Goal: Task Accomplishment & Management: Use online tool/utility

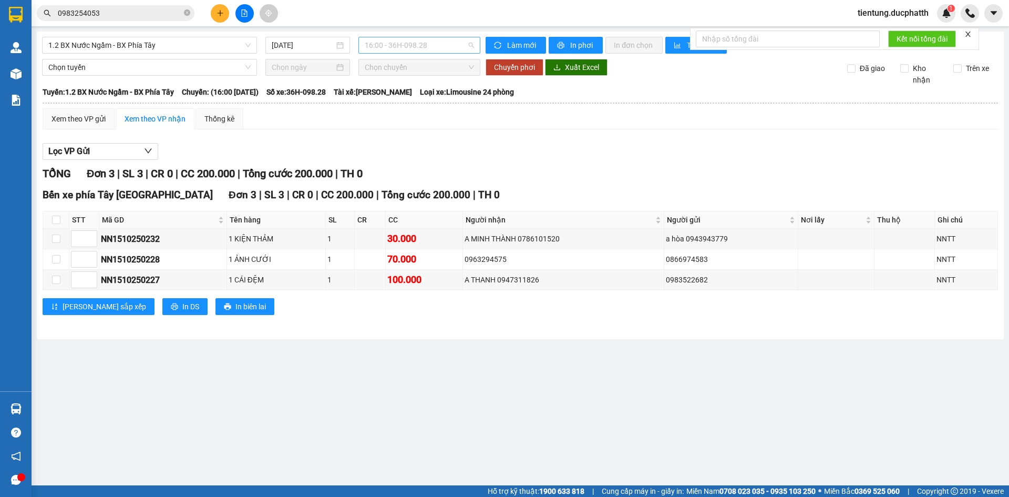
click at [403, 44] on span "16:00 - 36H-098.28" at bounding box center [419, 45] width 109 height 16
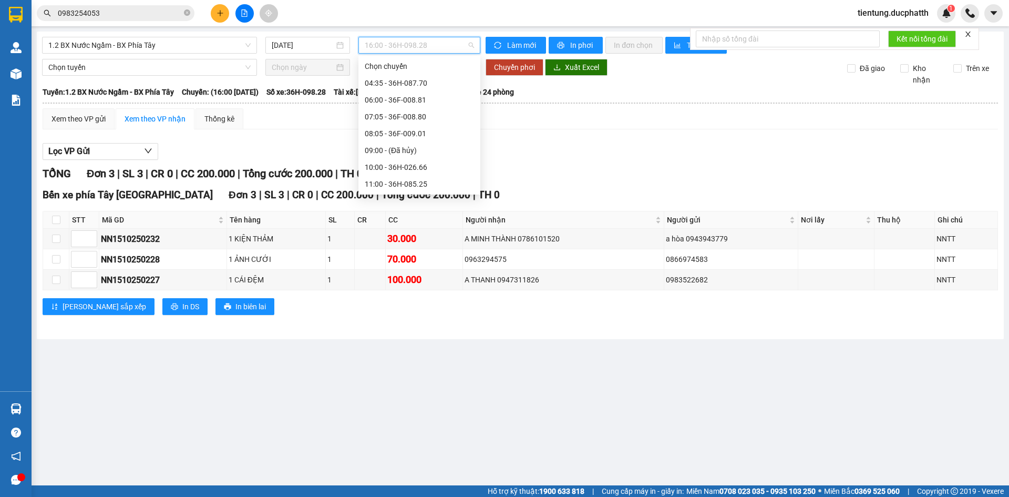
click at [414, 330] on div "16:05 - 36H-087.70" at bounding box center [419, 336] width 109 height 12
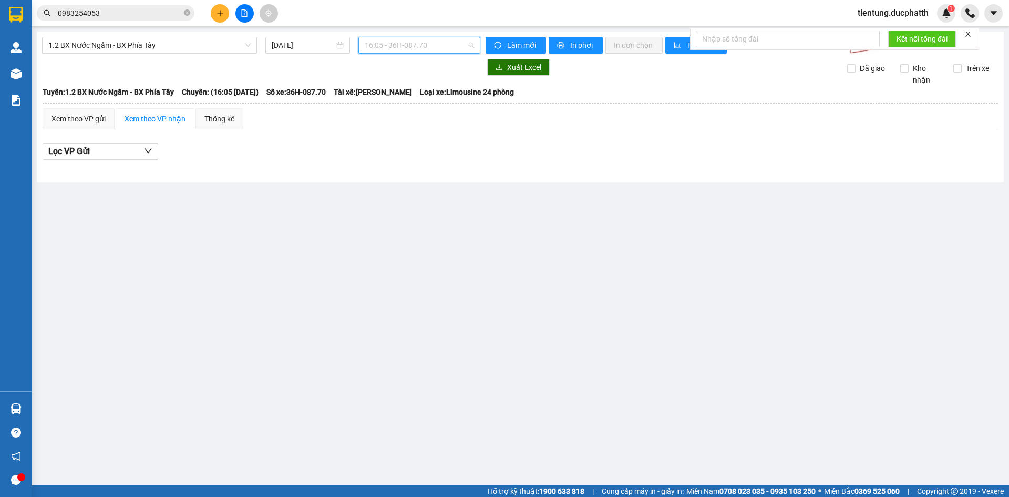
click at [390, 45] on span "16:05 - 36H-087.70" at bounding box center [419, 45] width 109 height 16
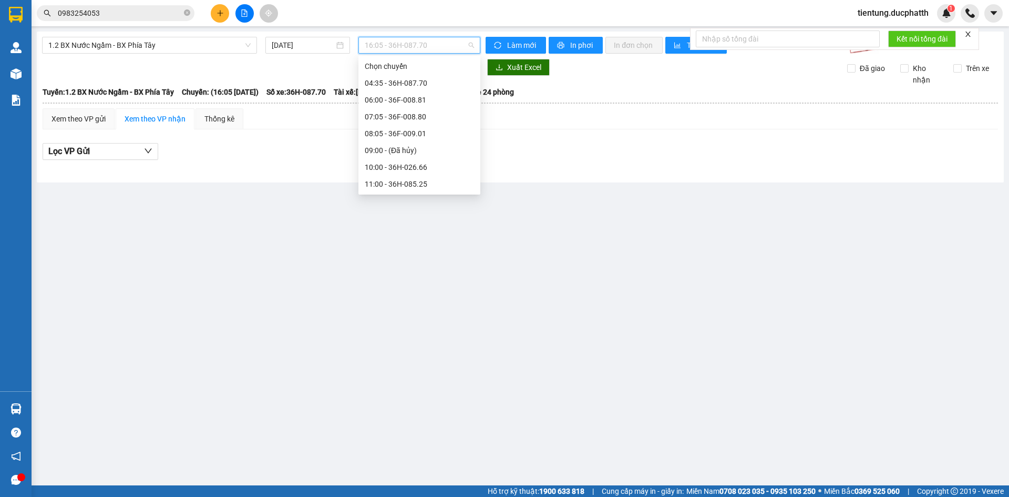
scroll to position [210, 0]
click at [406, 144] on div "17:00 - 36F-010.71" at bounding box center [419, 142] width 109 height 12
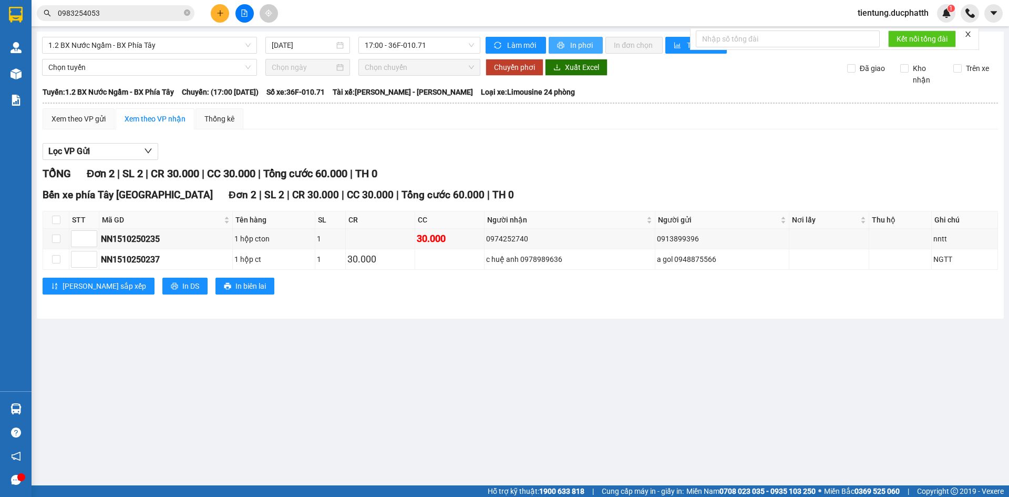
click at [585, 52] on button "In phơi" at bounding box center [576, 45] width 54 height 17
click at [134, 43] on span "1.2 BX Nước Ngầm - BX Phía Tây" at bounding box center [149, 45] width 202 height 16
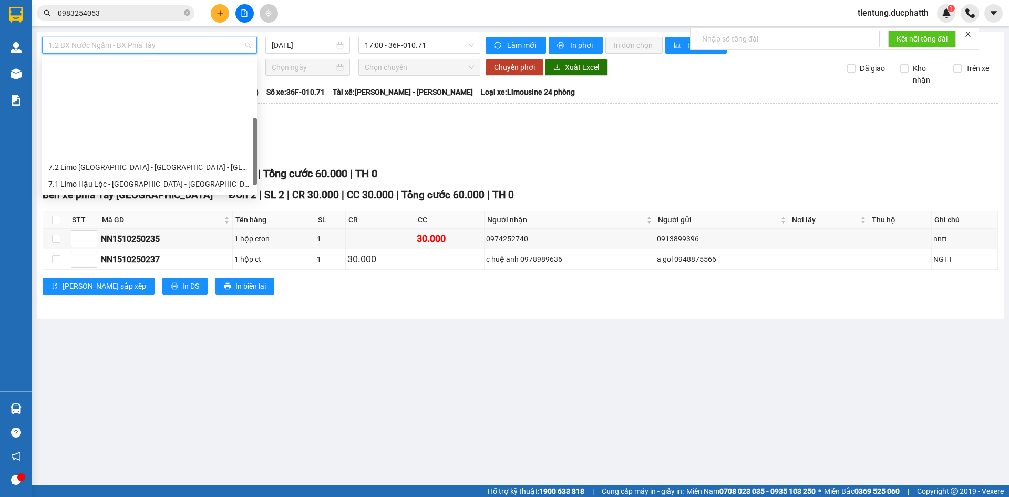
click at [151, 245] on div "3.2 BX Nước Ngầm - BX [GEOGRAPHIC_DATA]" at bounding box center [149, 251] width 202 height 12
type input "[DATE]"
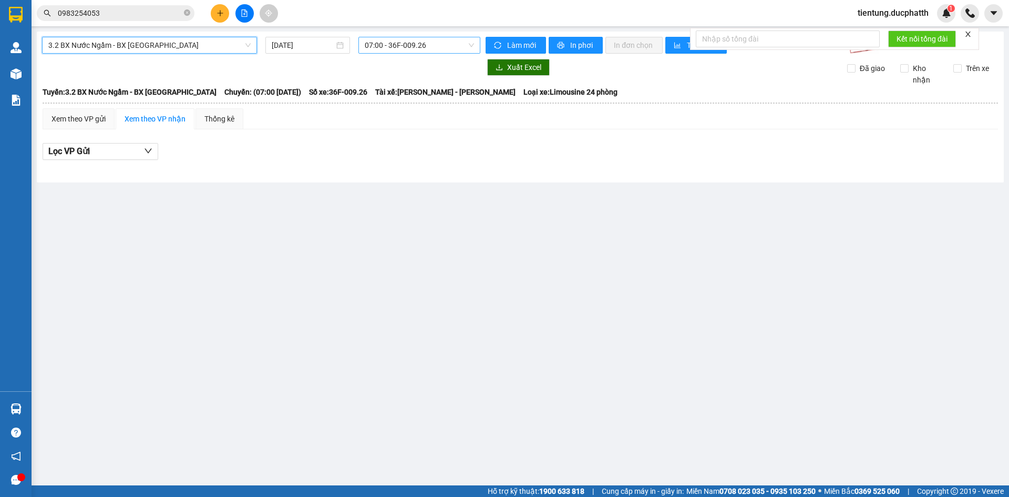
click at [402, 42] on span "07:00 - 36F-009.26" at bounding box center [419, 45] width 109 height 16
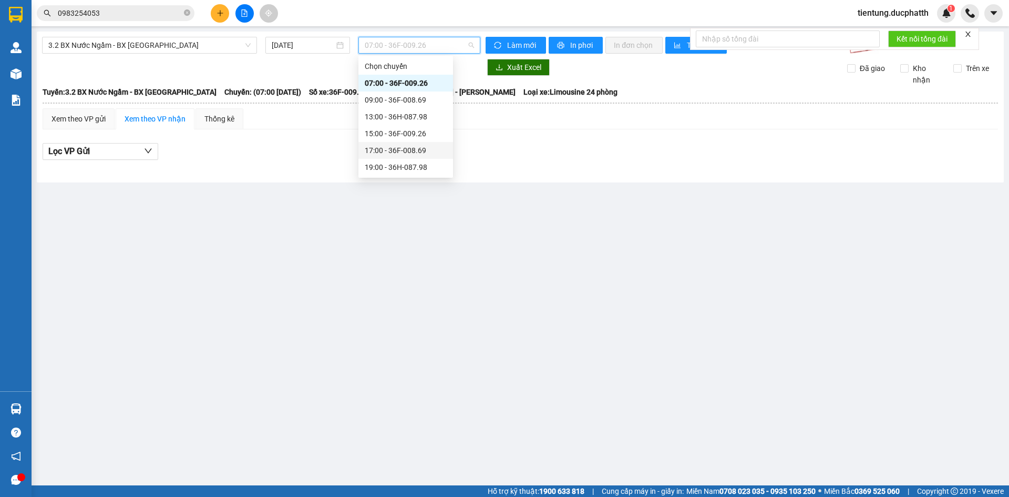
click at [407, 146] on div "17:00 - 36F-008.69" at bounding box center [406, 151] width 82 height 12
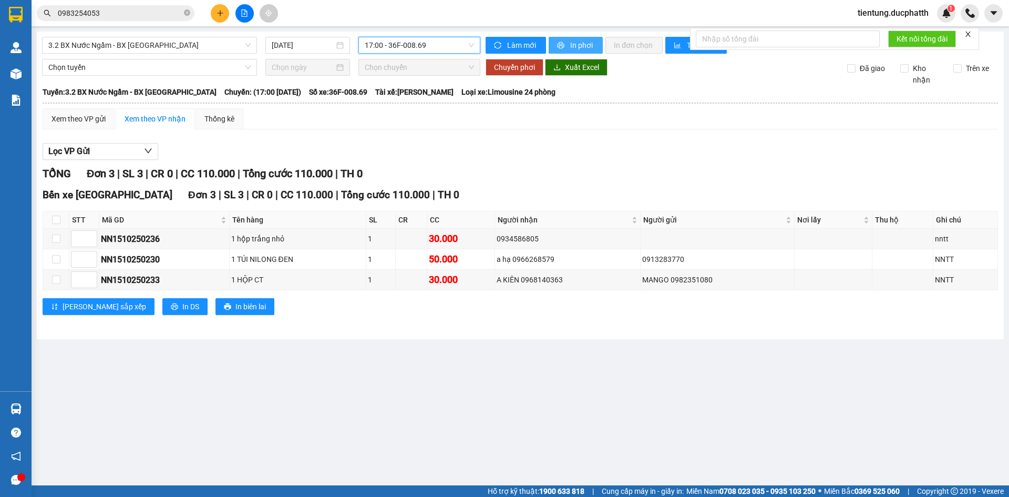
click at [575, 46] on span "In phơi" at bounding box center [582, 45] width 24 height 12
